Goal: Task Accomplishment & Management: Manage account settings

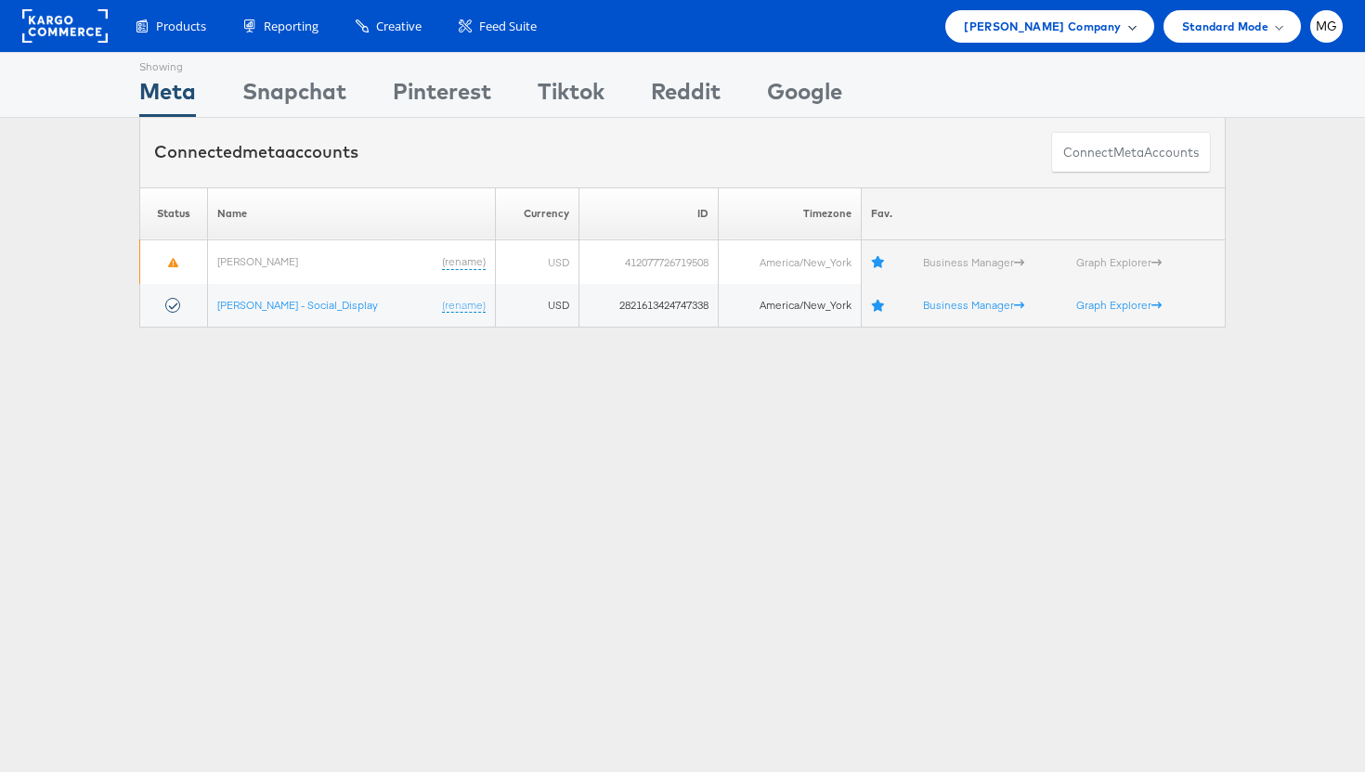
click at [1117, 21] on span "Belk Company" at bounding box center [1042, 26] width 157 height 19
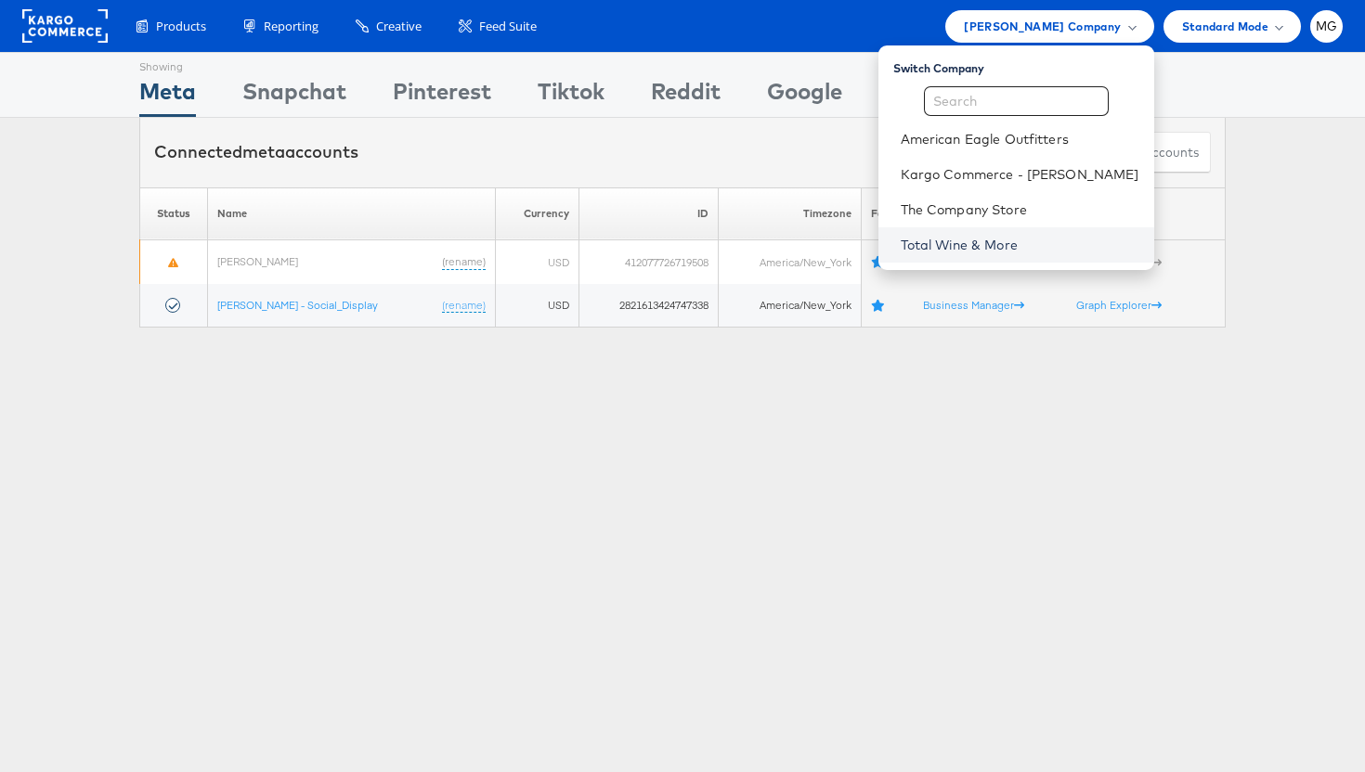
click at [990, 245] on link "Total Wine & More" at bounding box center [1020, 245] width 239 height 19
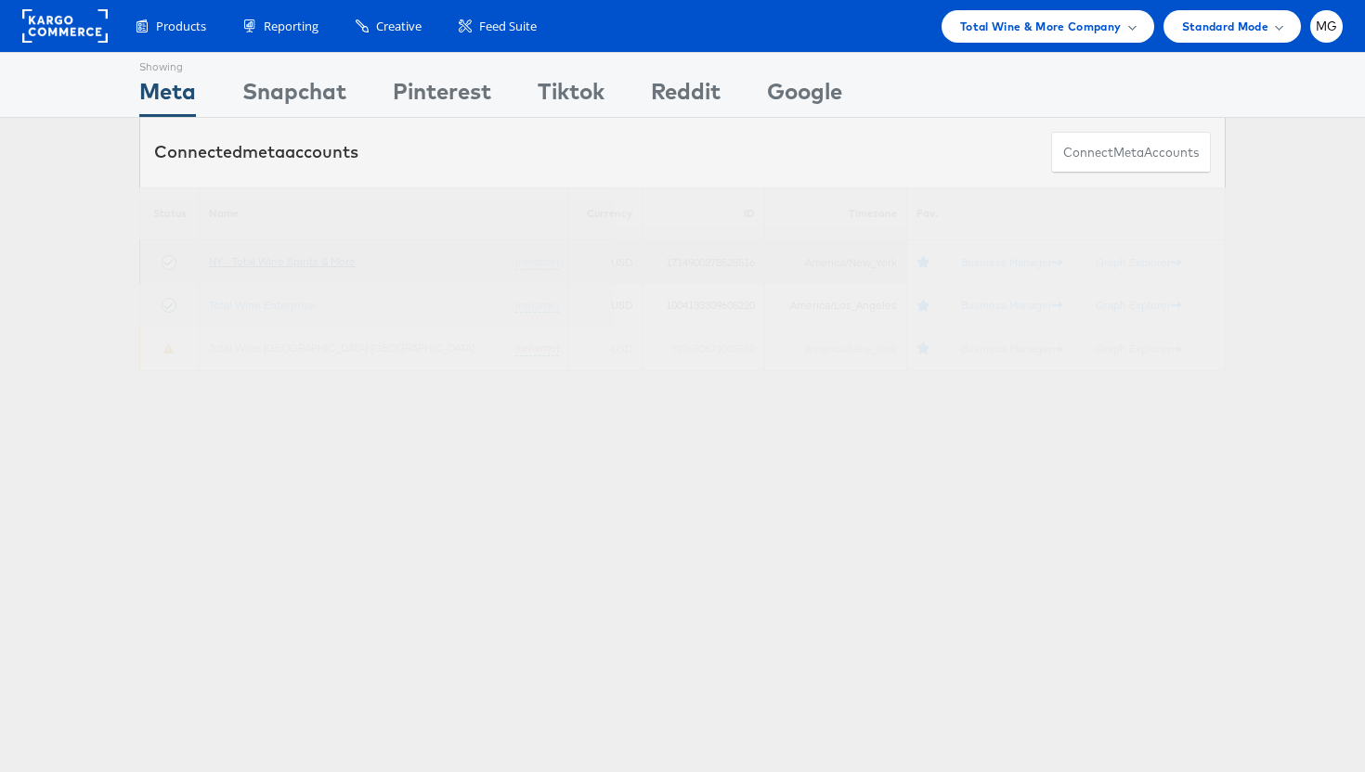
click at [272, 266] on link "NY - Total Wine Spirits & More" at bounding box center [282, 261] width 147 height 14
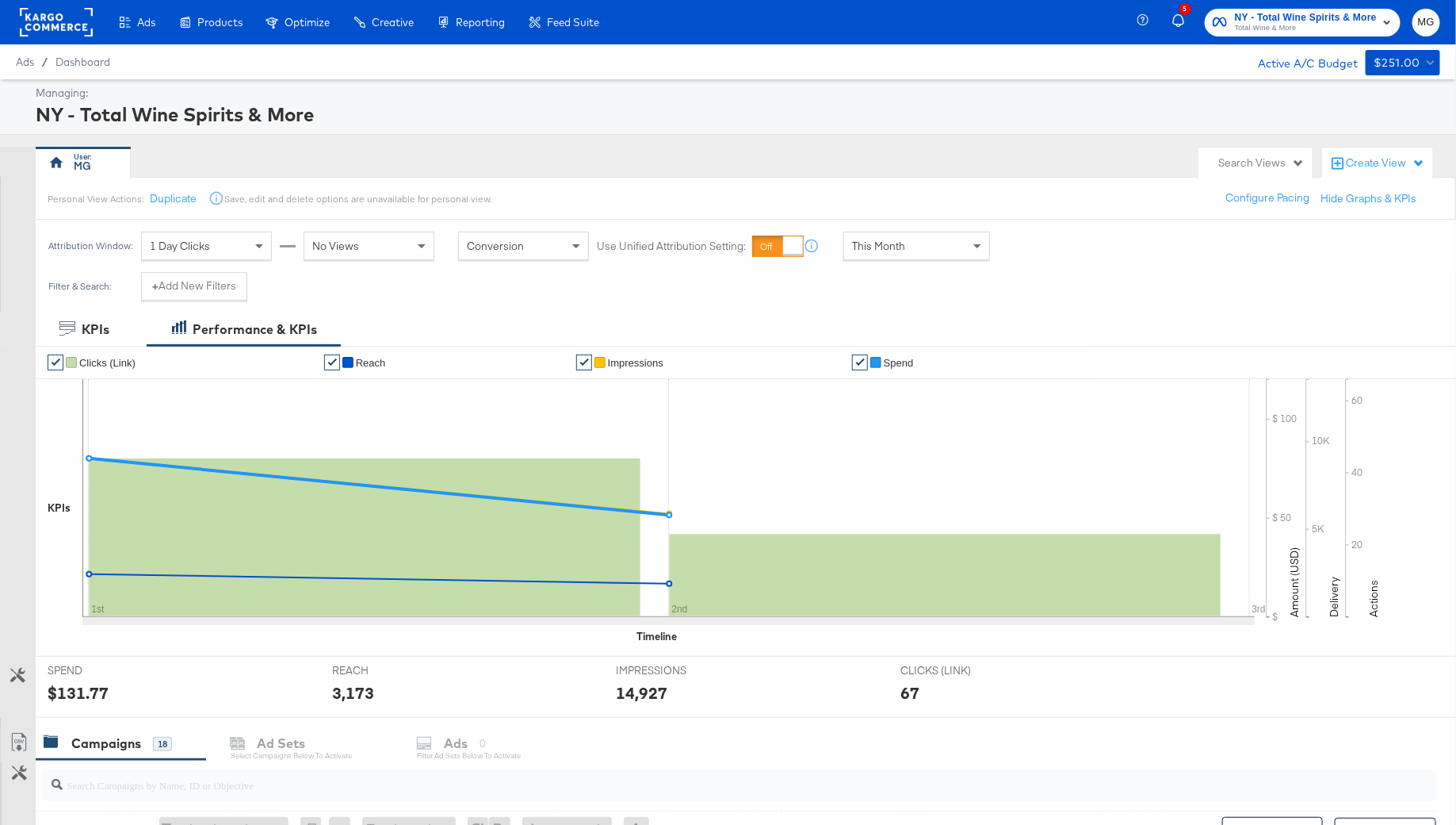
scroll to position [565, 0]
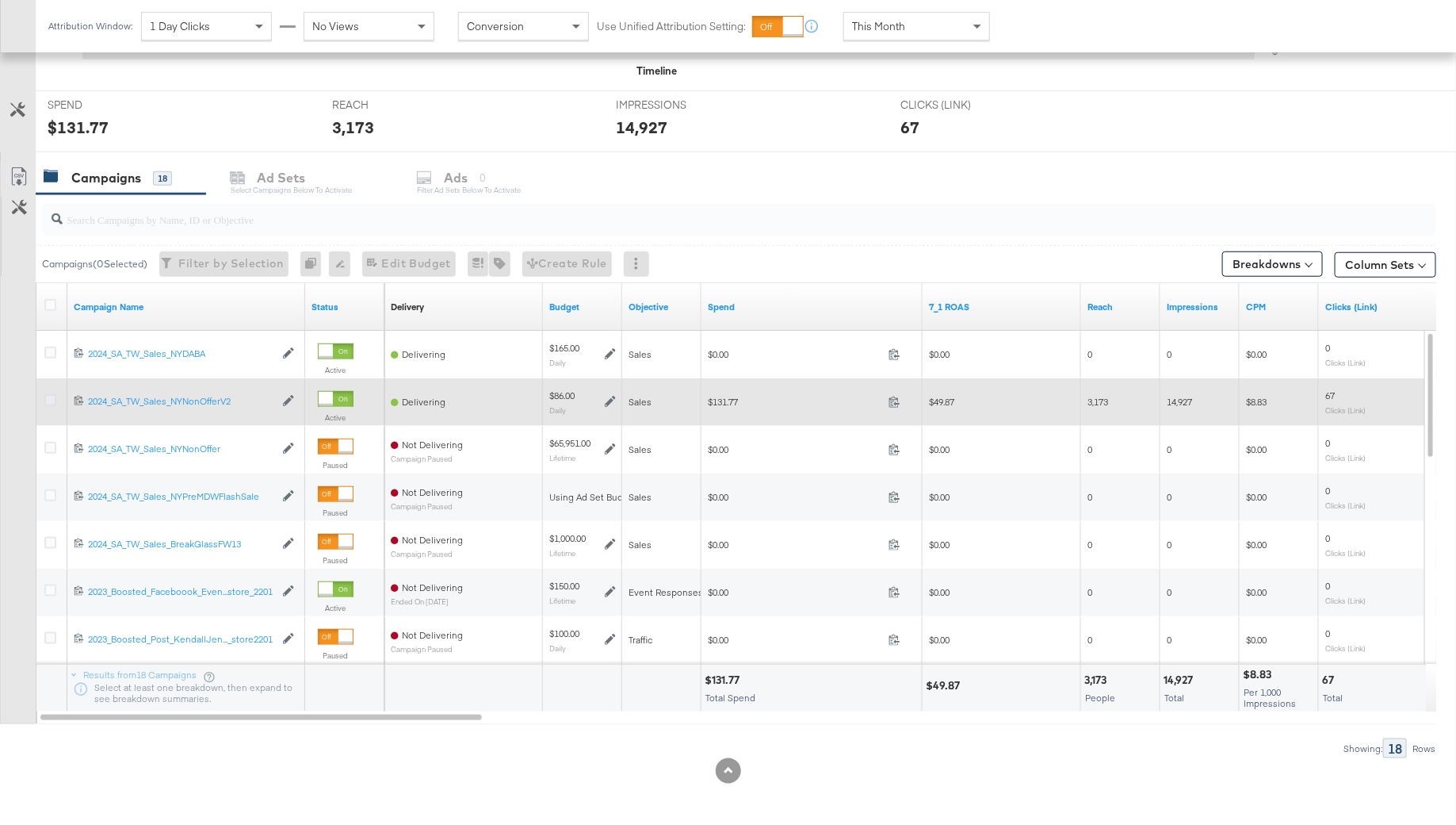
click at [50, 398] on icon at bounding box center [50, 400] width 12 height 12
click at [0, 0] on input "checkbox" at bounding box center [0, 0] width 0 height 0
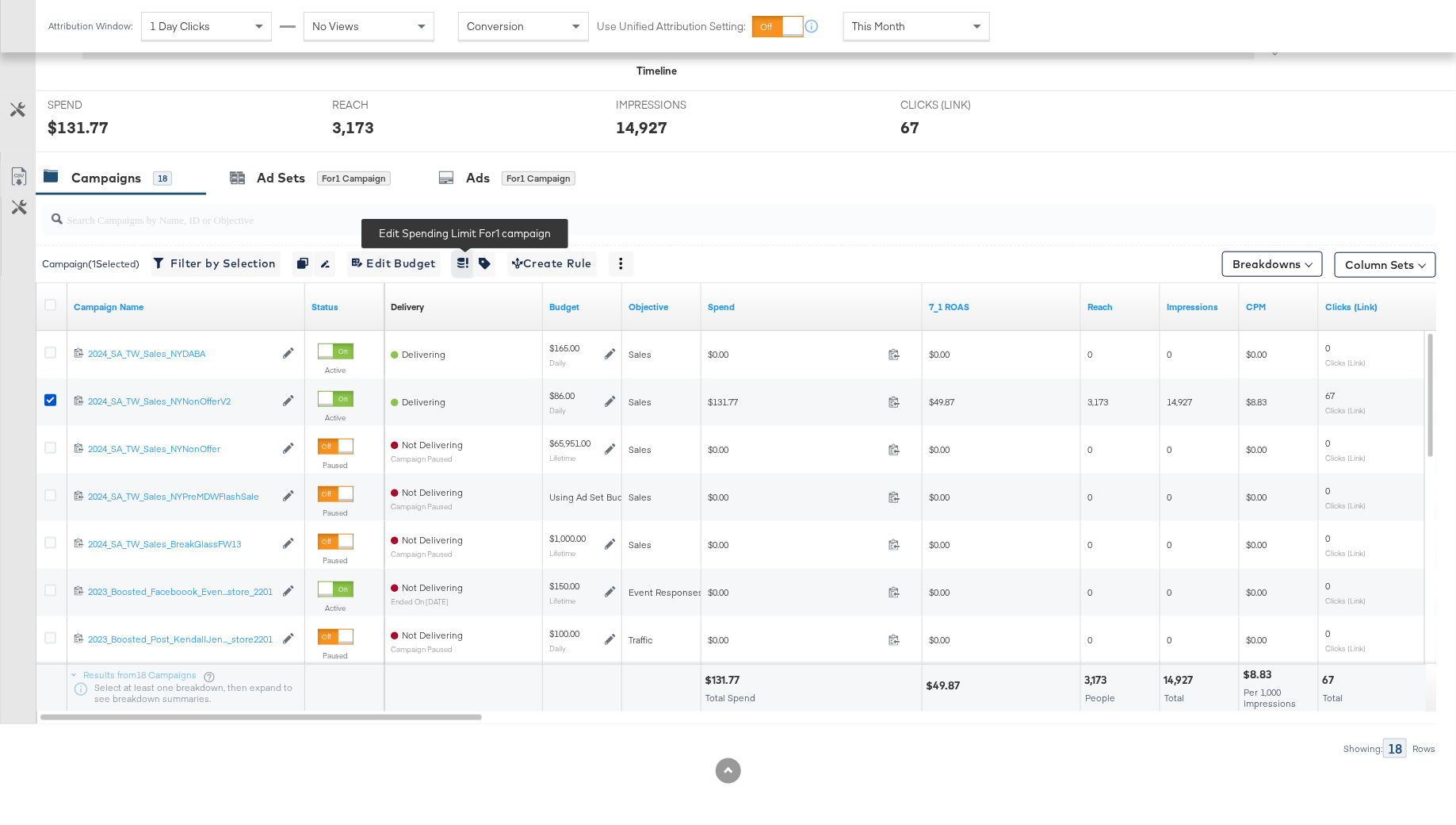
click at [461, 260] on icon "button" at bounding box center [463, 263] width 11 height 11
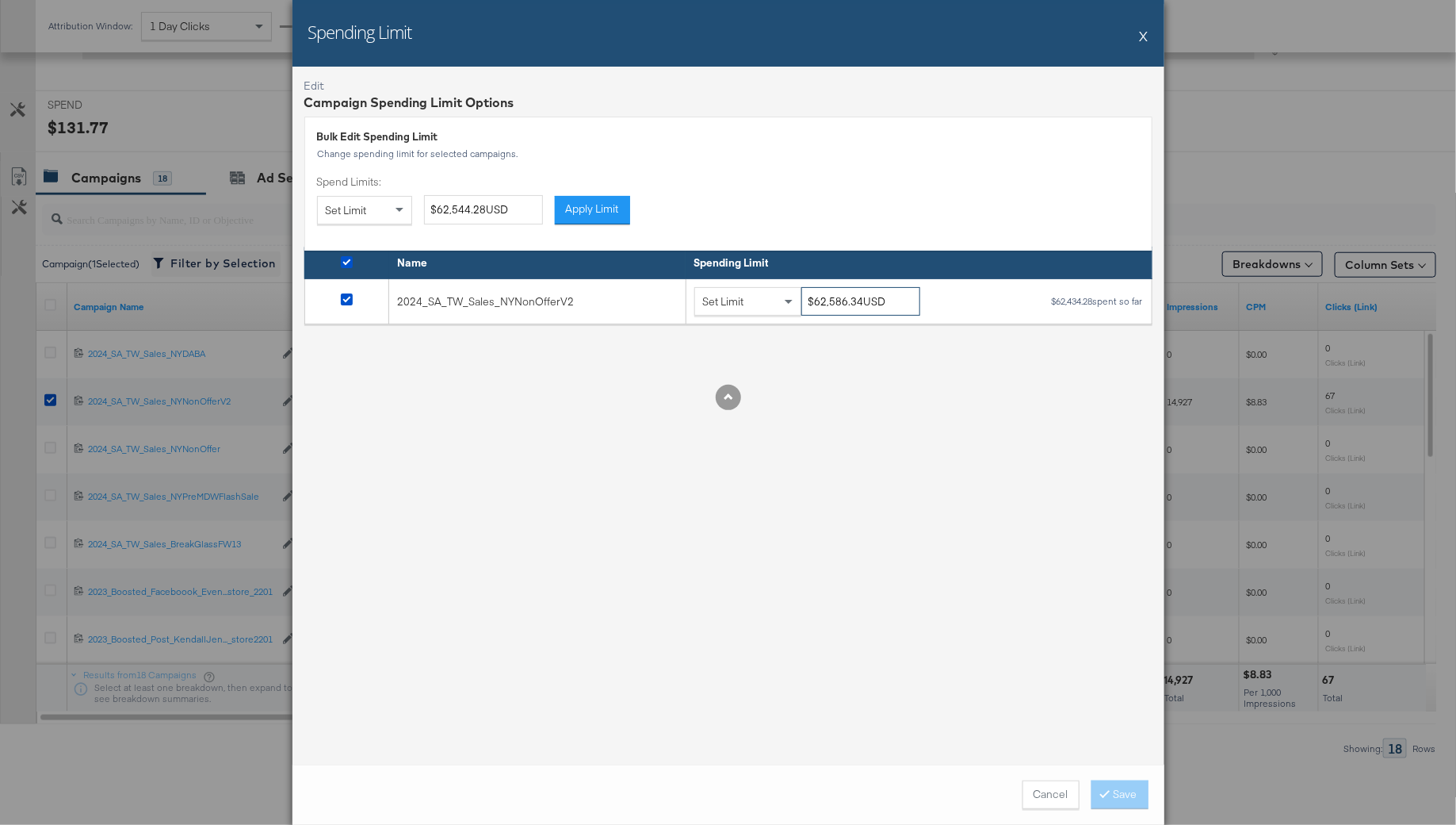
click at [825, 304] on input "$62,586.34USD" at bounding box center [861, 301] width 119 height 29
type input "$66,586.34USD"
click at [1114, 518] on div "Edit Campaign Spending Limit Options Bulk Edit Spending Limit Change spending l…" at bounding box center [728, 415] width 872 height 698
click at [1110, 784] on button "Save" at bounding box center [1120, 794] width 57 height 28
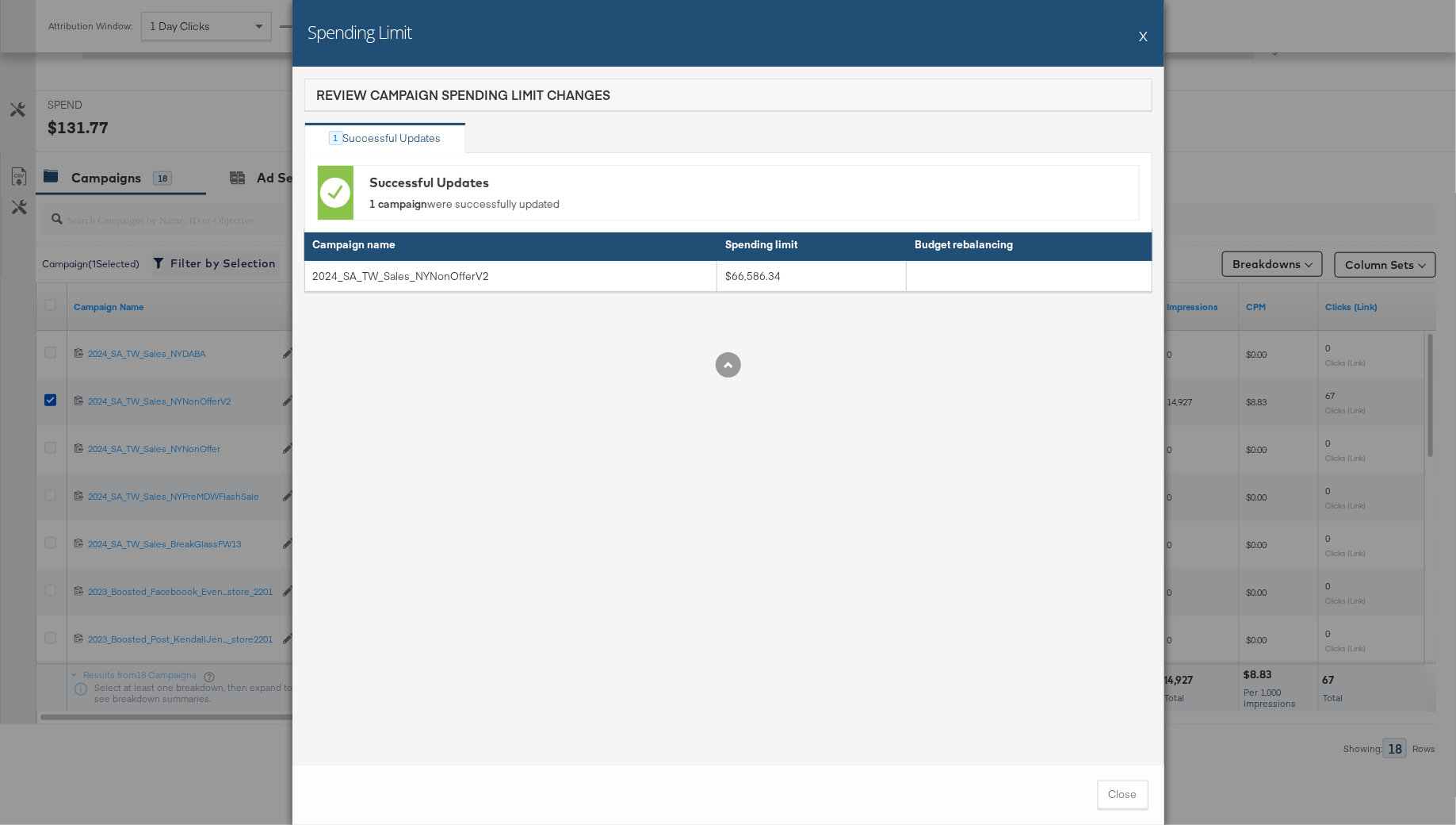
click at [41, 362] on div "Spending Limit X Review Campaign Spending Limit Changes 1 Successful Updates Su…" at bounding box center [728, 412] width 1456 height 825
click at [1141, 36] on button "X" at bounding box center [1144, 35] width 9 height 32
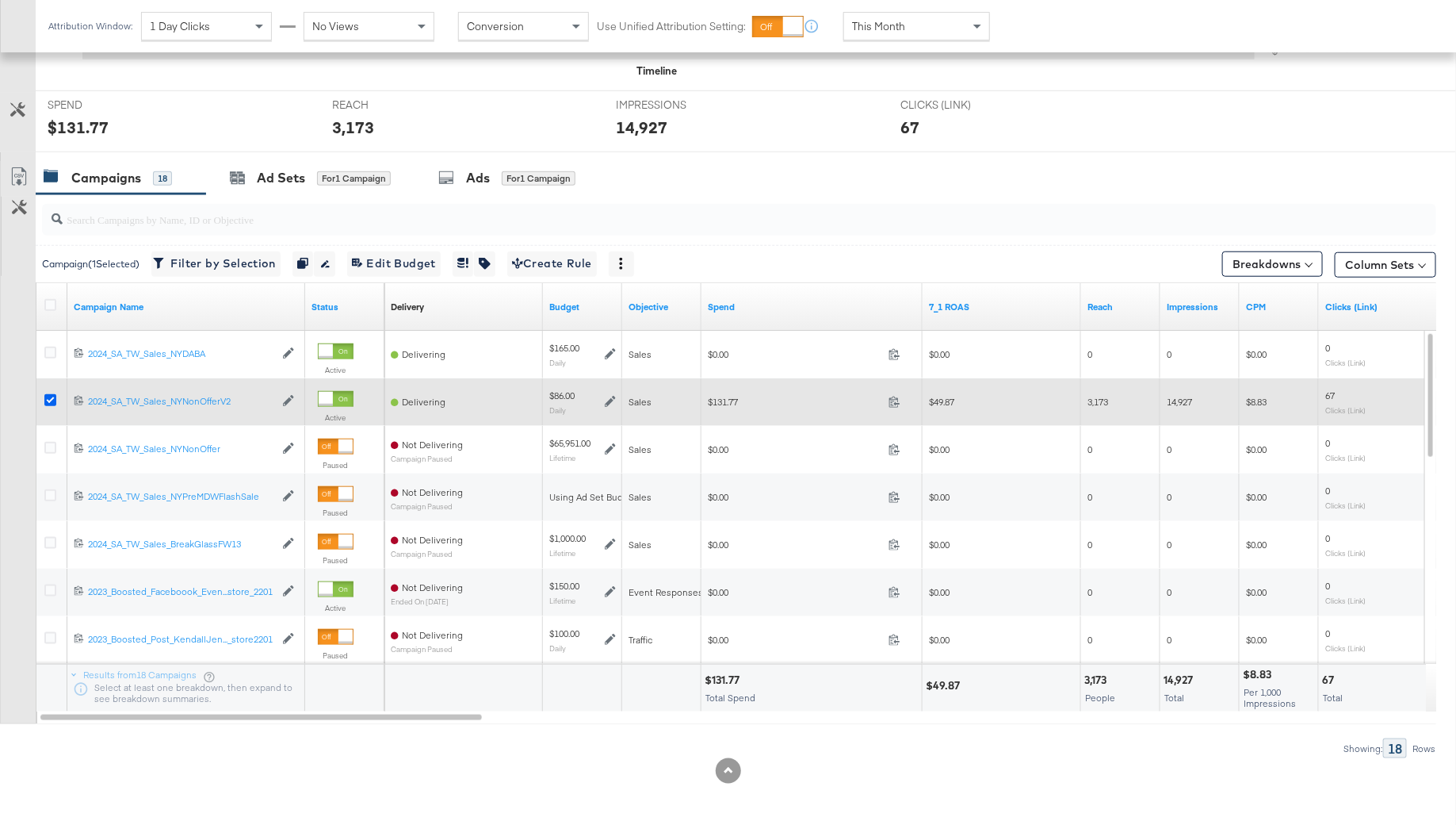
click at [53, 395] on icon at bounding box center [50, 400] width 12 height 12
click at [0, 0] on input "checkbox" at bounding box center [0, 0] width 0 height 0
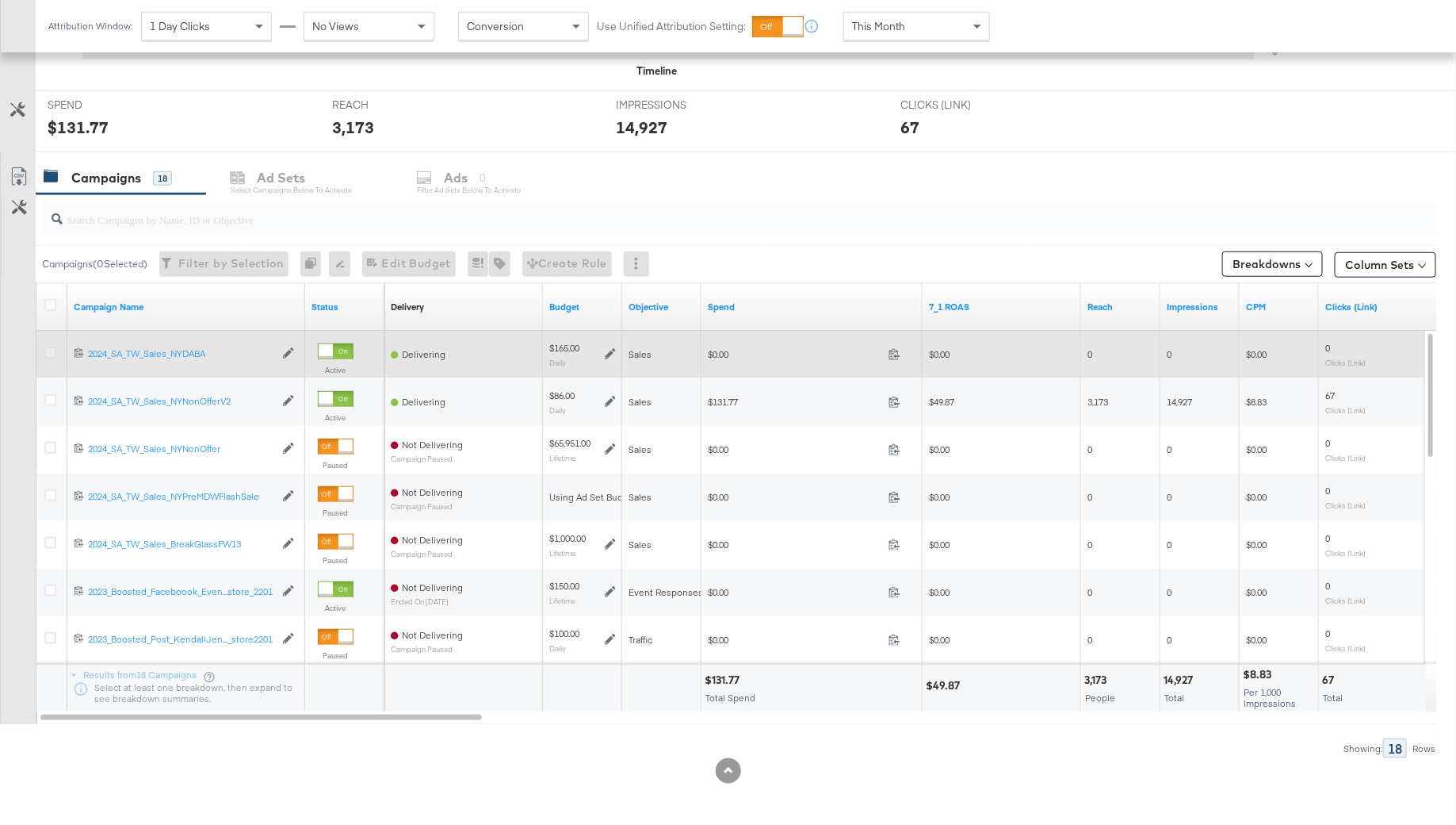
click at [48, 349] on icon at bounding box center [50, 353] width 12 height 12
click at [0, 0] on input "checkbox" at bounding box center [0, 0] width 0 height 0
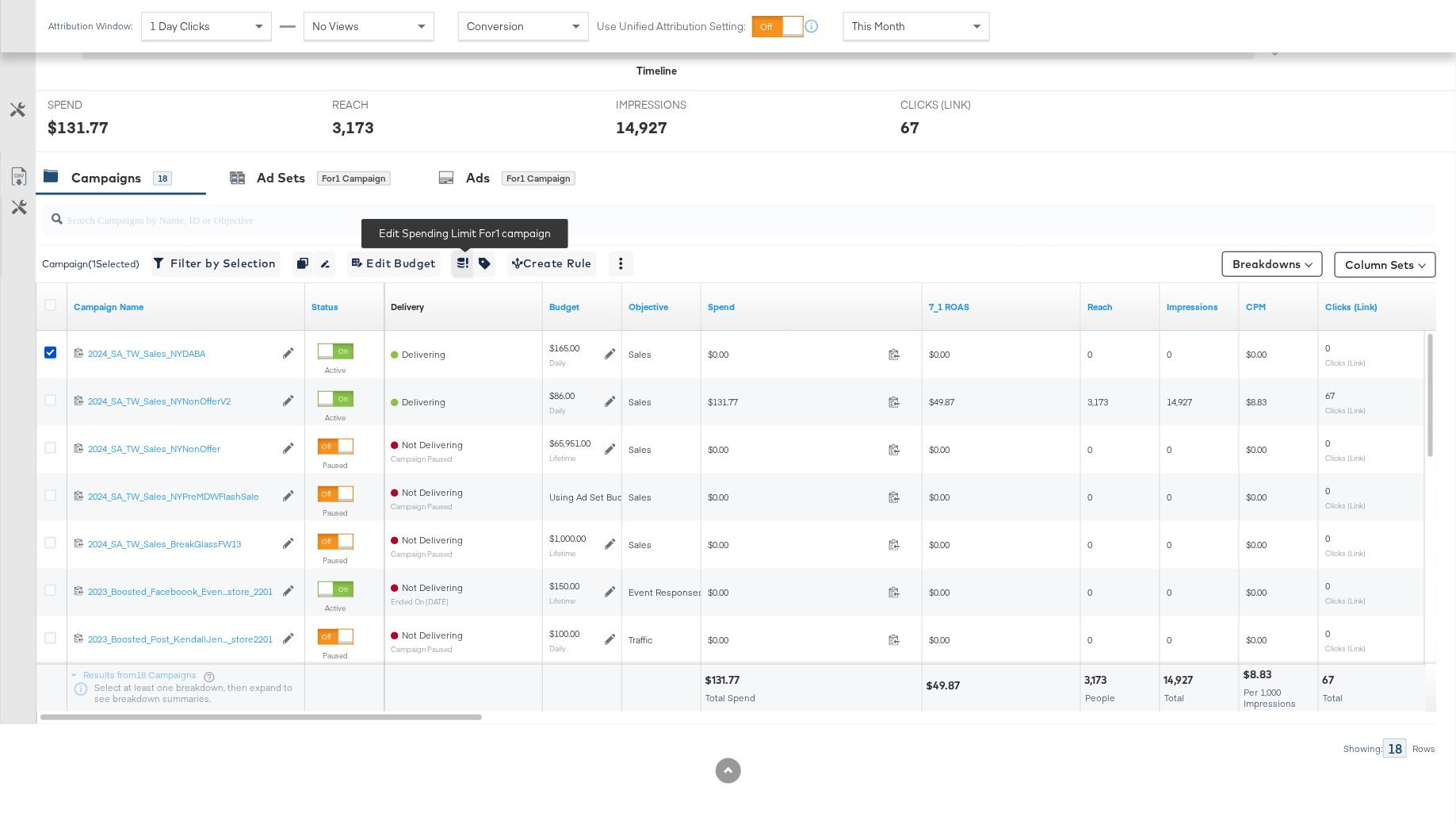
click at [465, 258] on icon "button" at bounding box center [461, 263] width 8 height 10
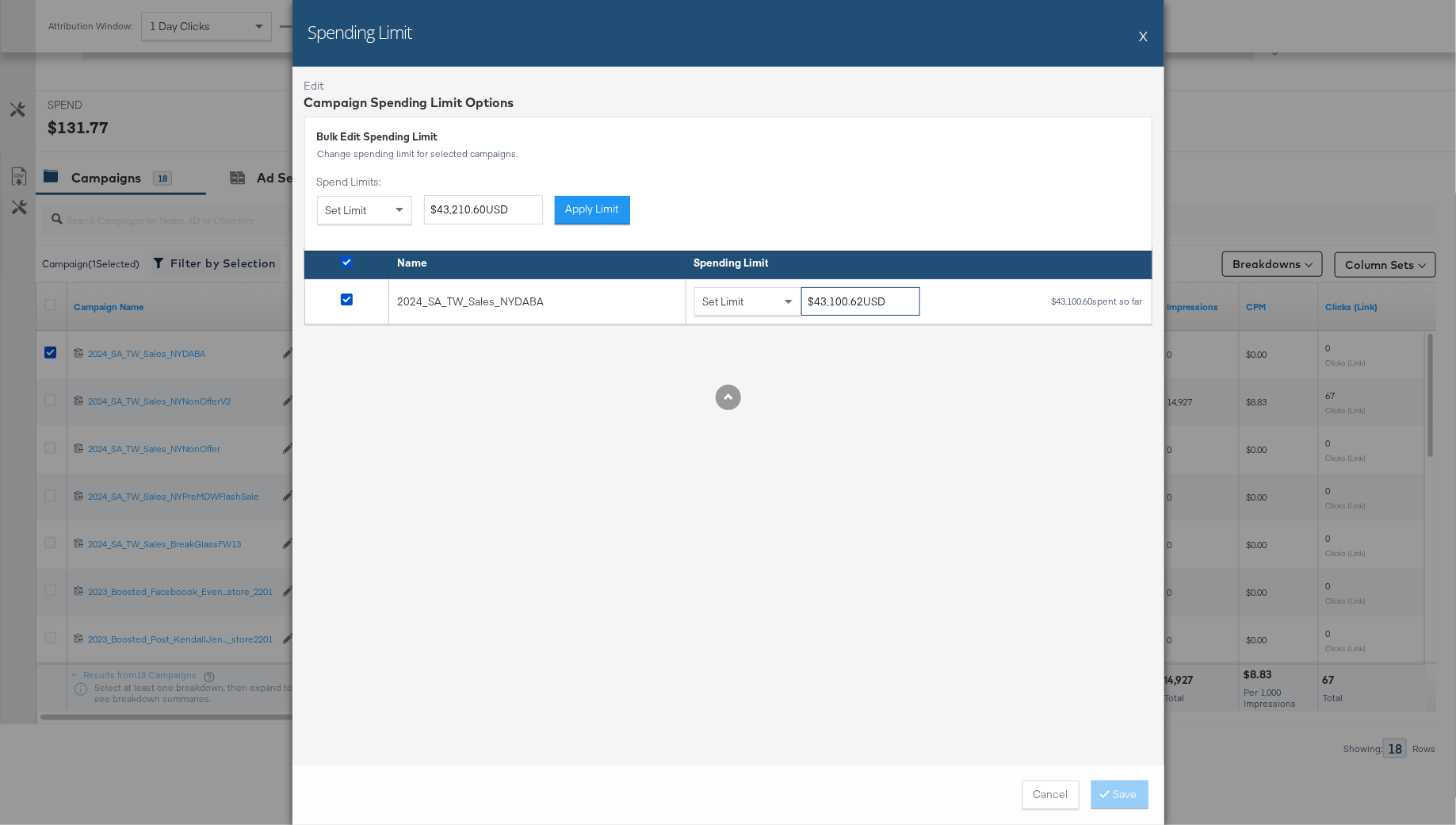
click at [823, 304] on input "$43,100.62USD" at bounding box center [861, 301] width 119 height 29
click at [834, 299] on input "$48,100.62USD" at bounding box center [861, 301] width 119 height 29
type input "$48,600.62USD"
click at [781, 488] on div "Edit Campaign Spending Limit Options Bulk Edit Spending Limit Change spending l…" at bounding box center [728, 415] width 872 height 698
click at [1107, 792] on icon at bounding box center [1105, 793] width 5 height 9
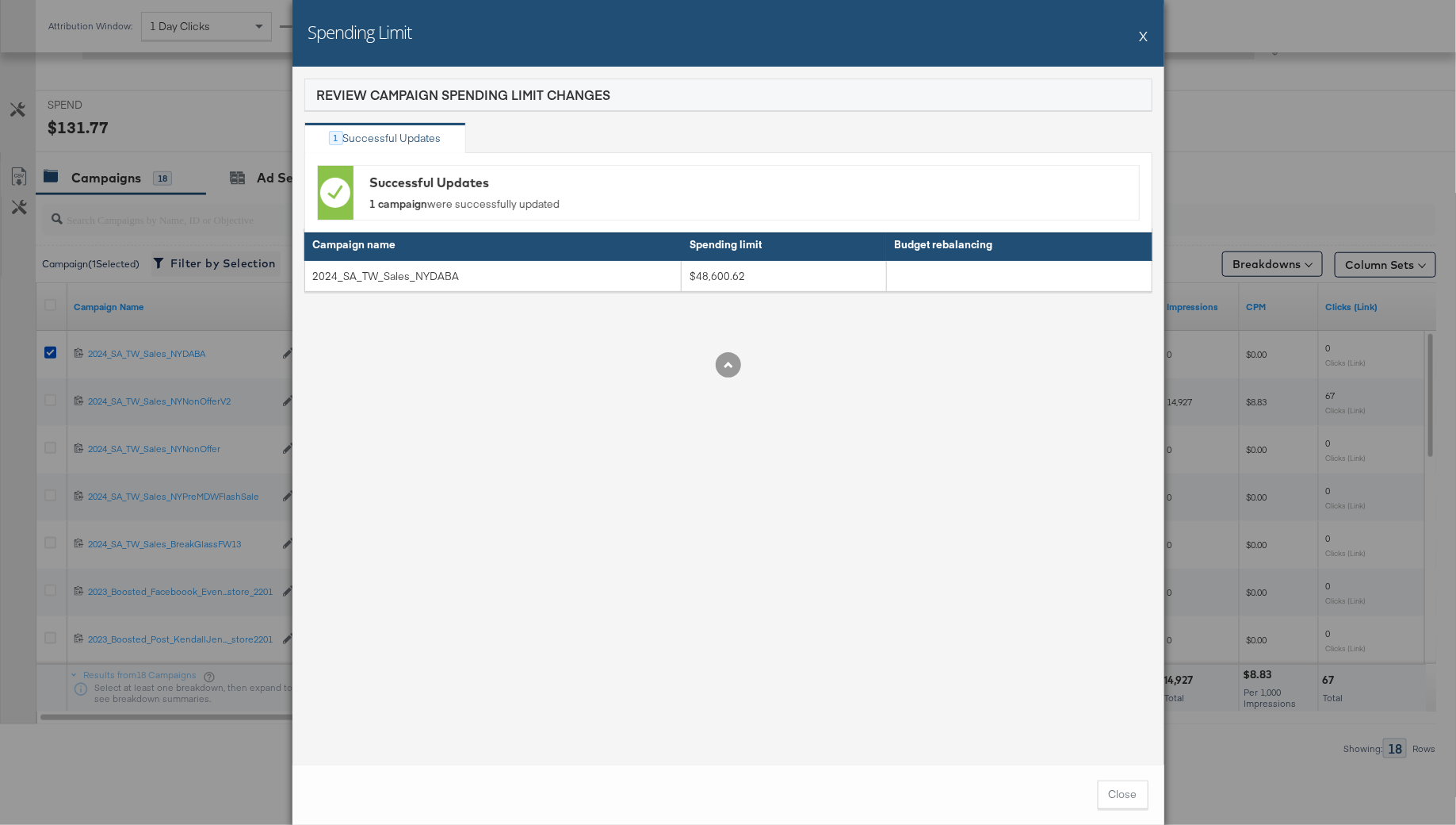
click at [1143, 44] on button "X" at bounding box center [1144, 35] width 9 height 32
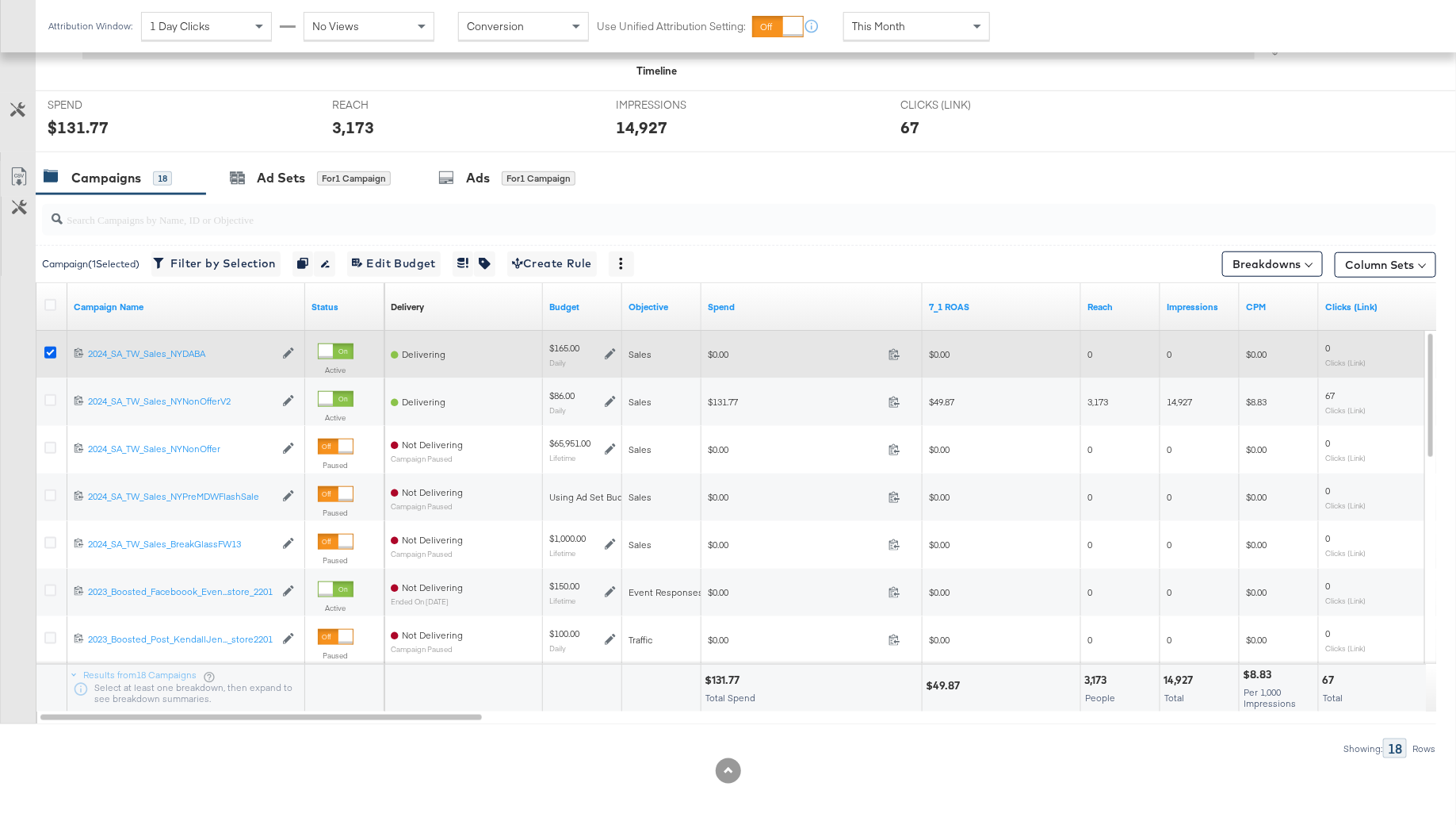
click at [50, 350] on icon at bounding box center [50, 353] width 12 height 12
click at [0, 0] on input "checkbox" at bounding box center [0, 0] width 0 height 0
click at [611, 348] on icon at bounding box center [610, 354] width 11 height 11
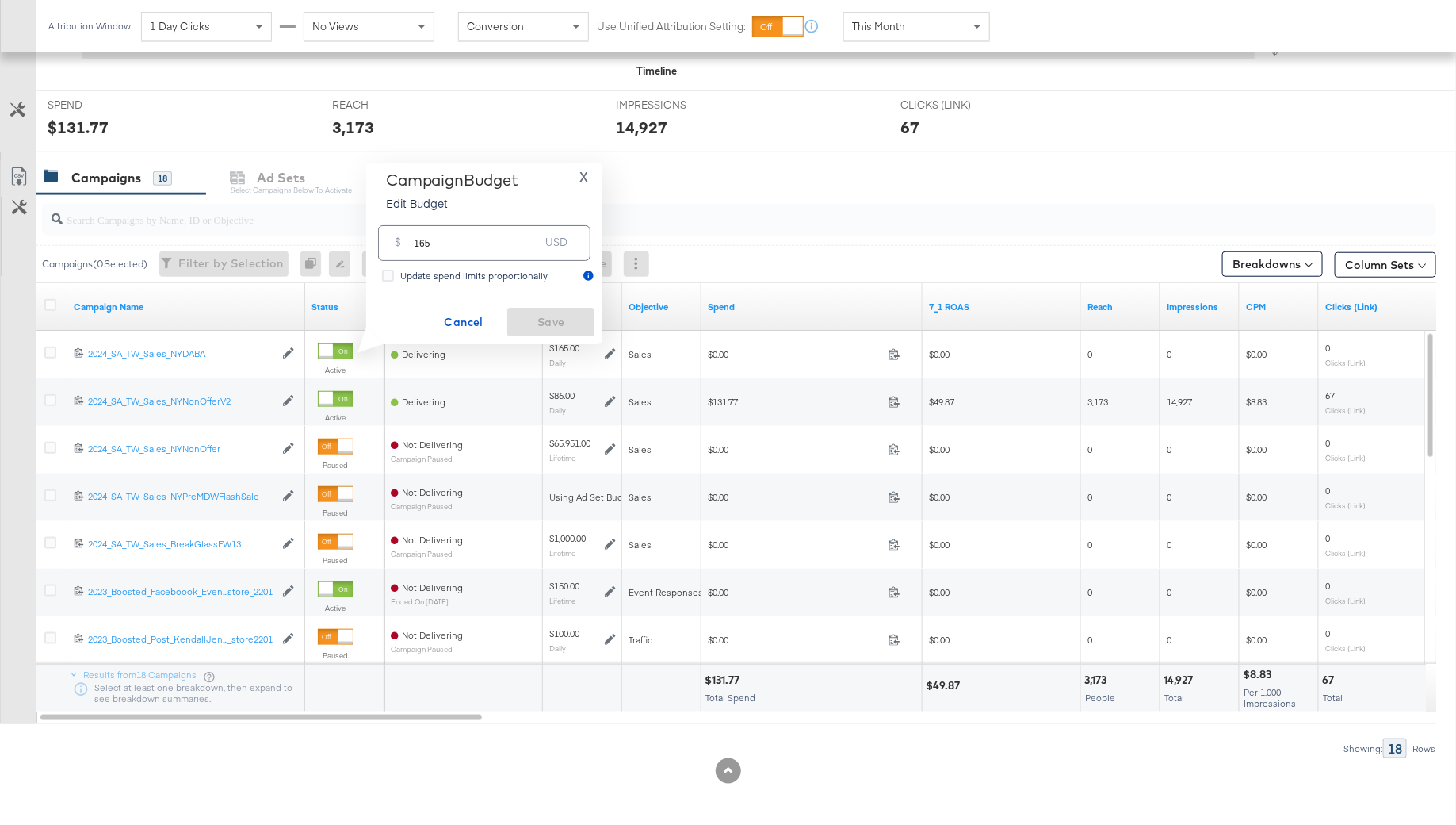
click at [475, 239] on input "165" at bounding box center [477, 237] width 126 height 34
paste input "$189.66"
click at [415, 226] on input "$189.66" at bounding box center [477, 218] width 131 height 34
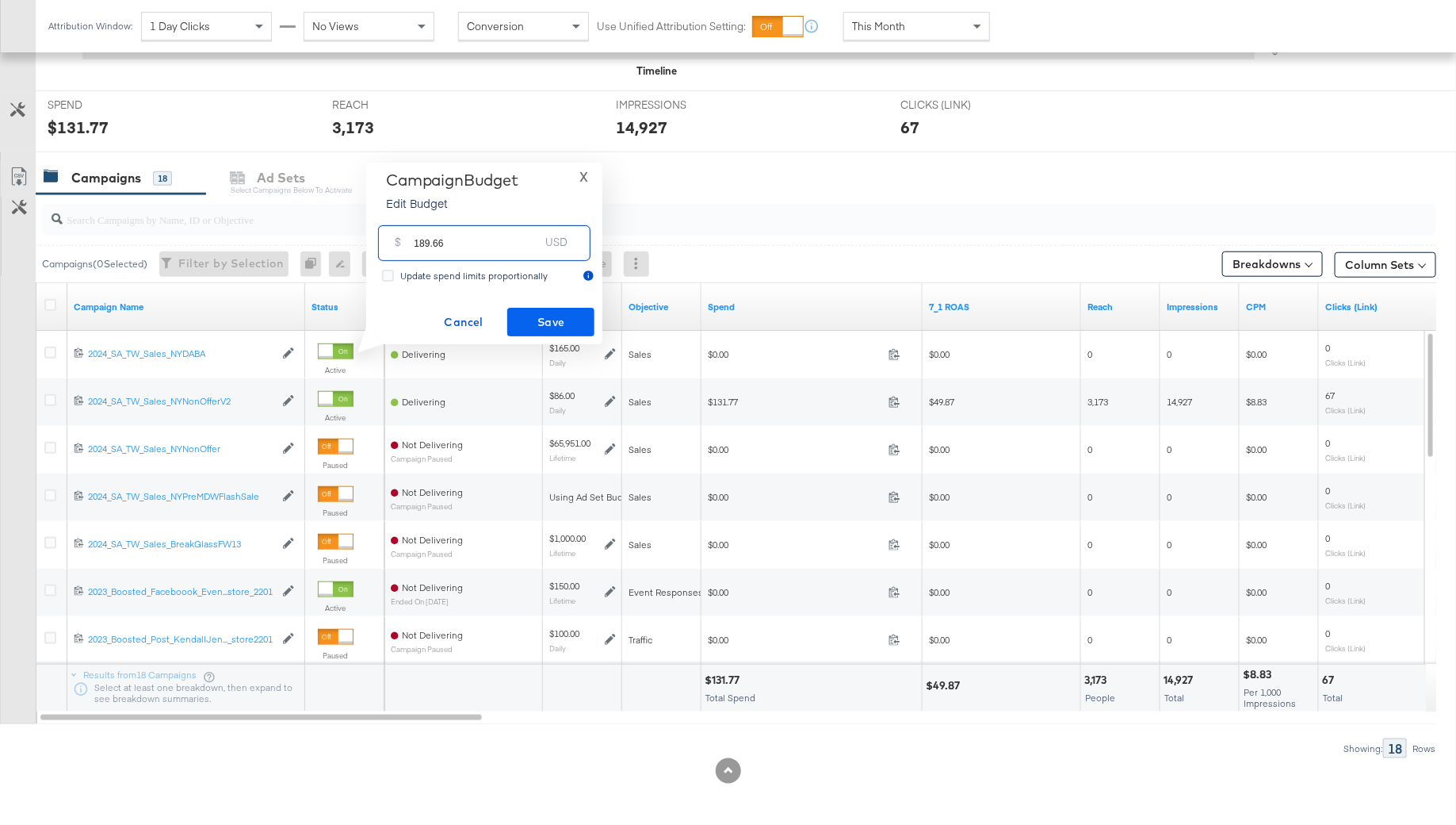
type input "189.66"
click at [533, 313] on span "Save" at bounding box center [551, 322] width 74 height 20
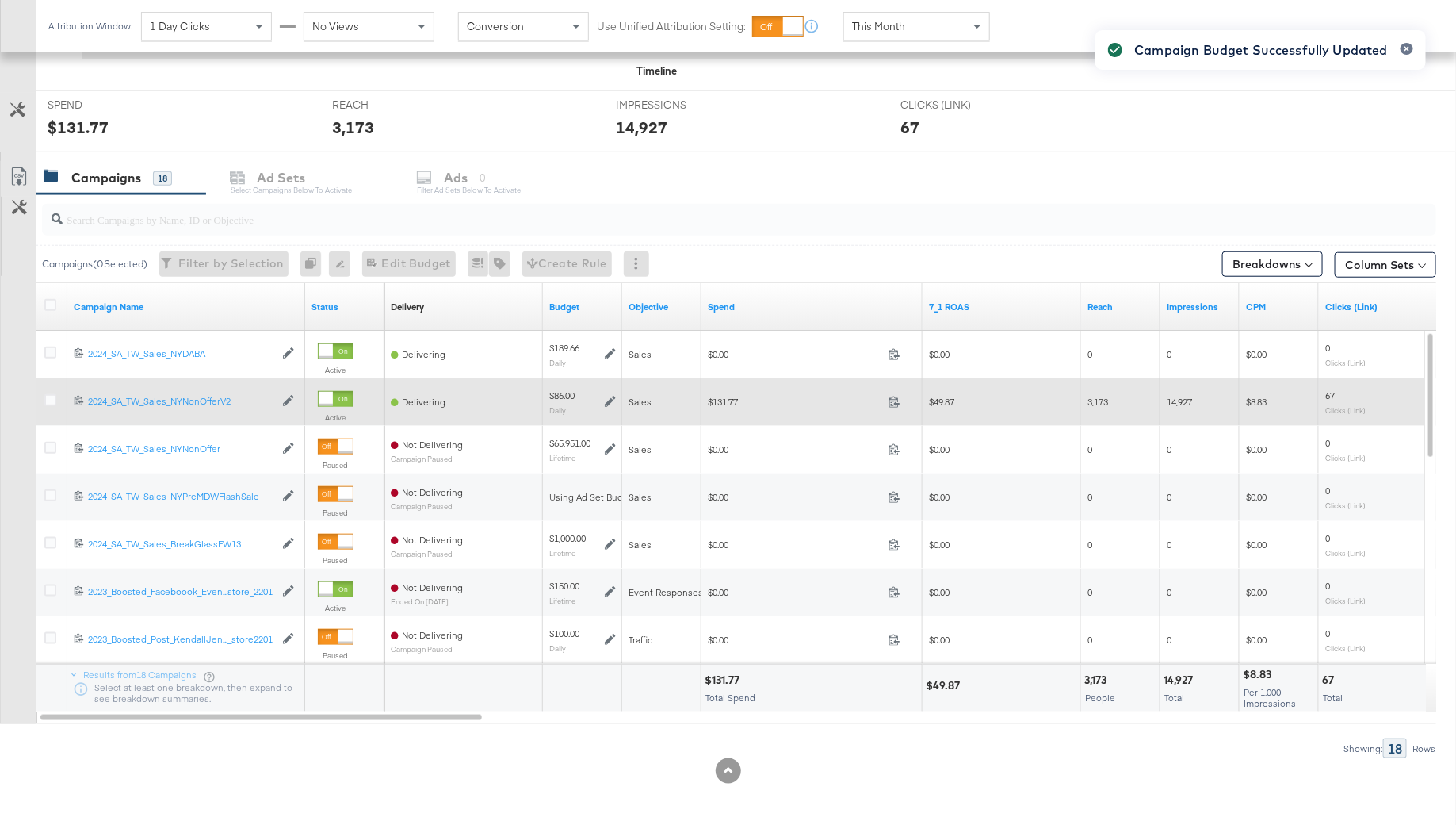
click at [614, 399] on icon at bounding box center [610, 401] width 11 height 11
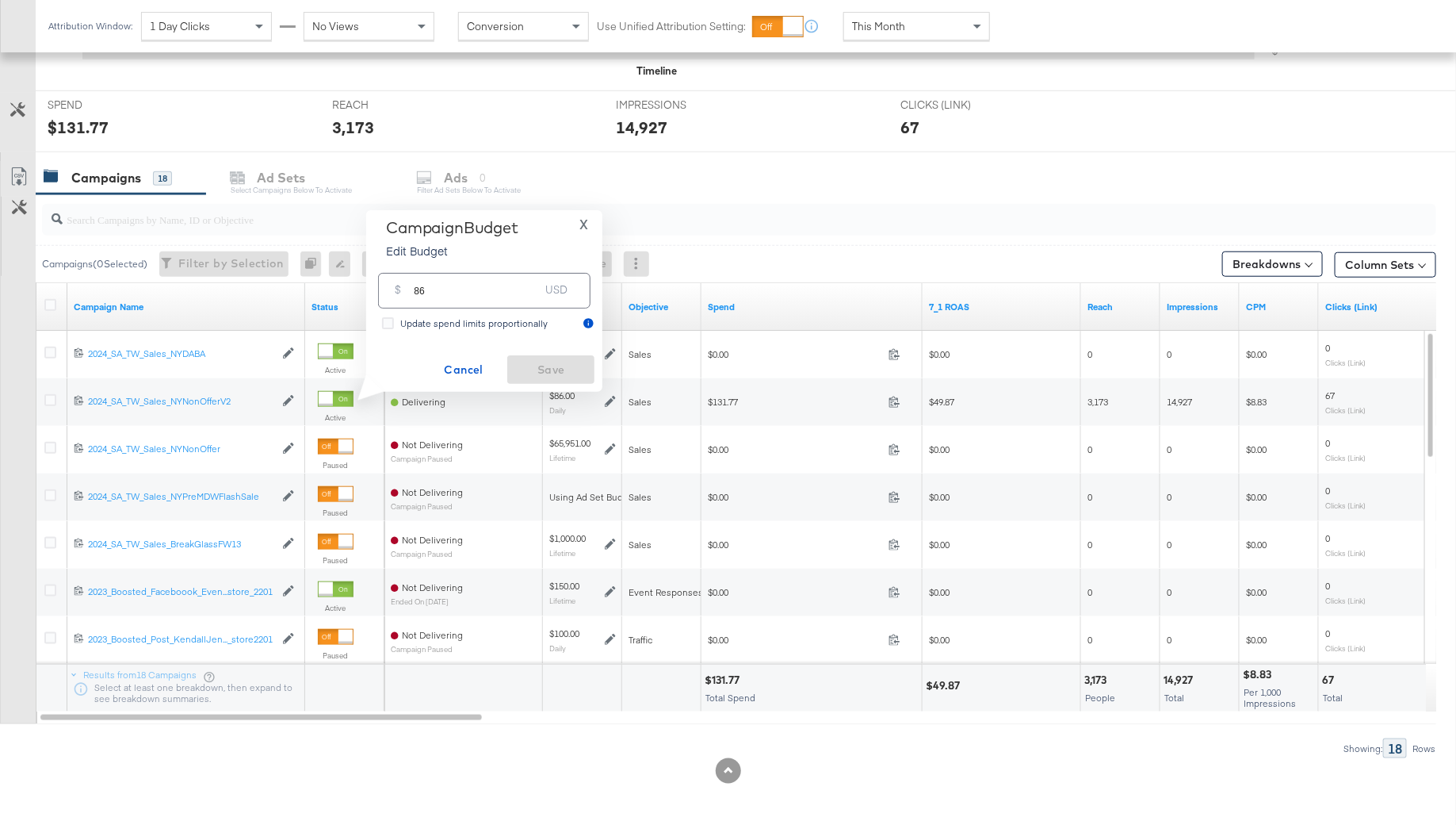
click at [516, 299] on input "86" at bounding box center [477, 284] width 126 height 34
paste input "$137.93"
click at [418, 274] on input "$137.93" at bounding box center [477, 266] width 131 height 34
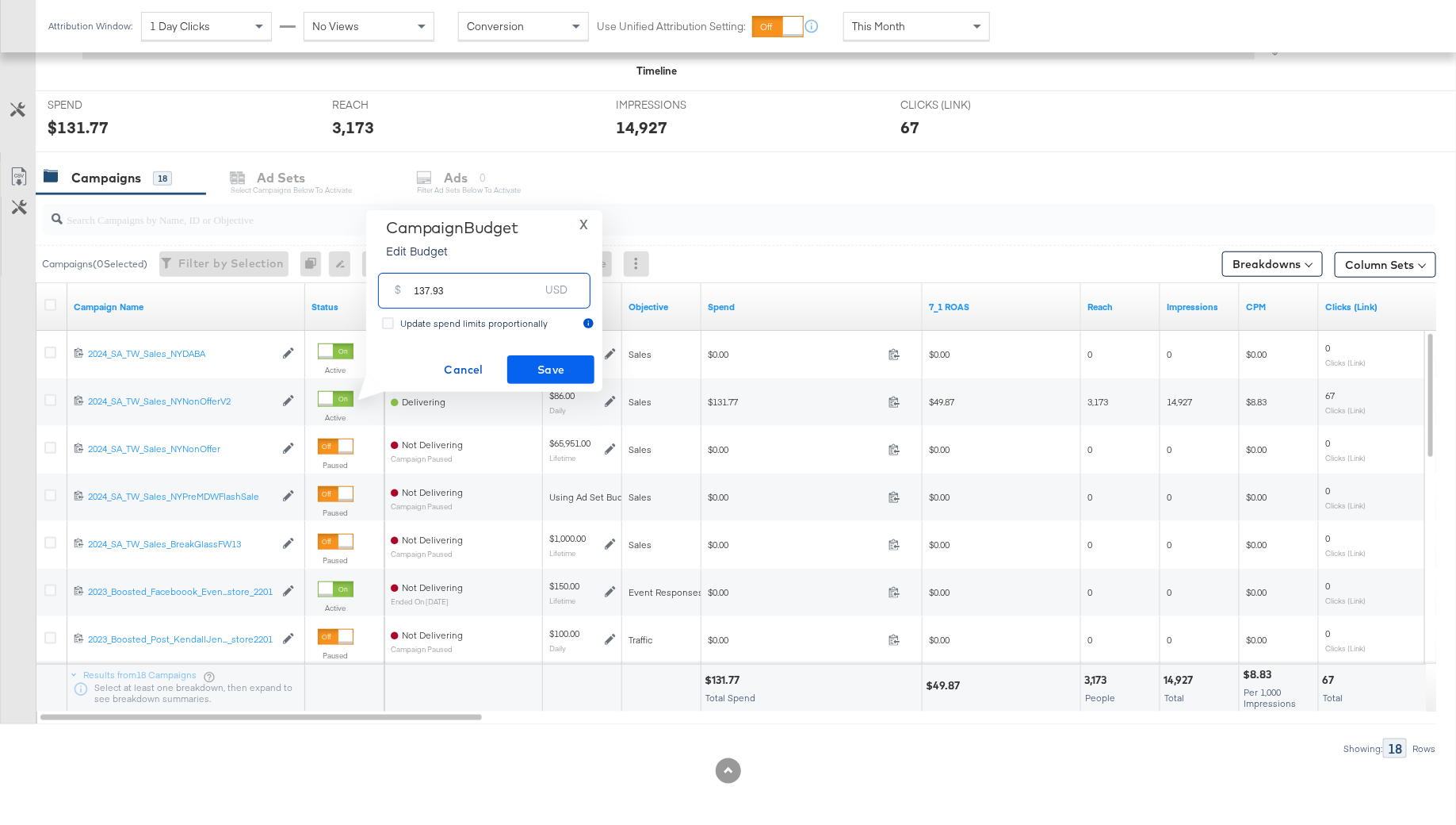
type input "137.93"
click at [542, 362] on span "Save" at bounding box center [551, 369] width 74 height 20
